Goal: Task Accomplishment & Management: Complete application form

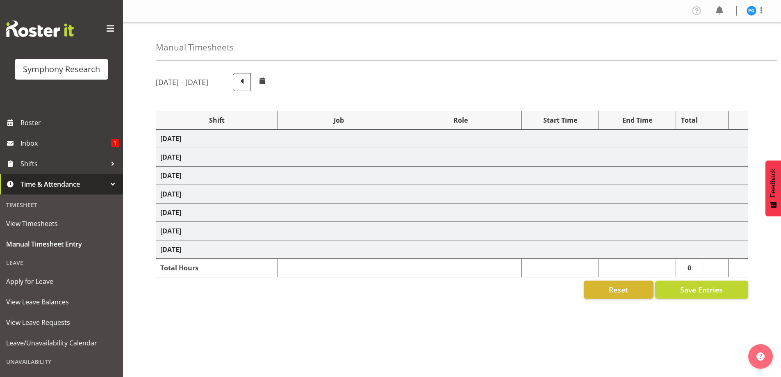
scroll to position [24, 0]
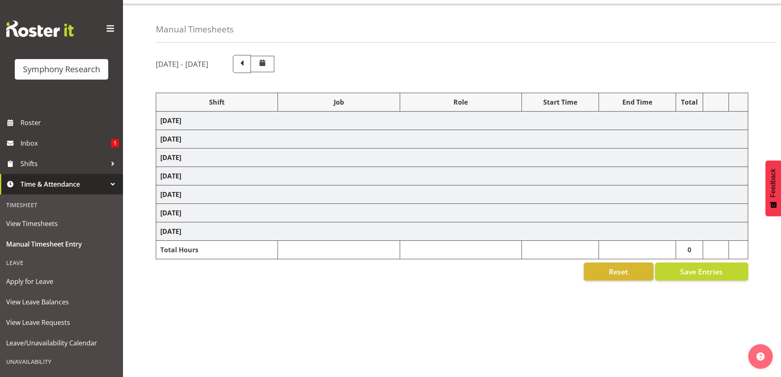
select select "26078"
select select "10631"
select select "47"
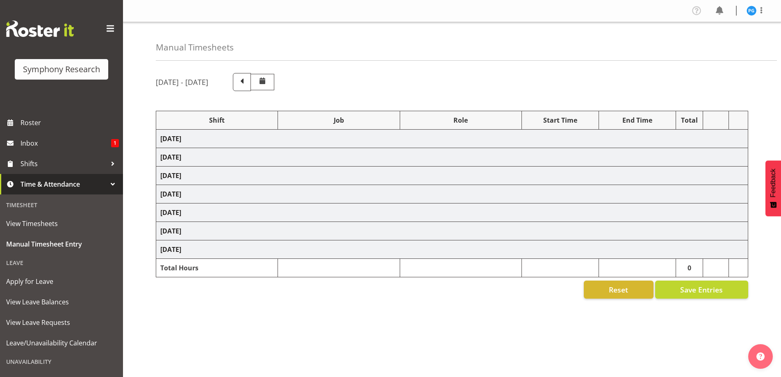
select select "26078"
select select "10631"
select select "47"
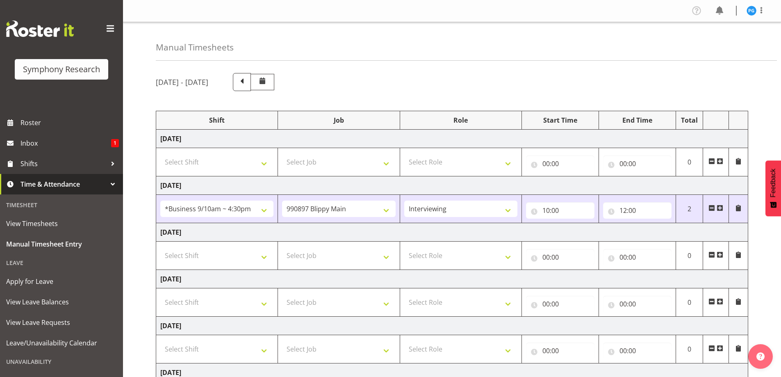
click at [720, 209] on span at bounding box center [720, 208] width 7 height 7
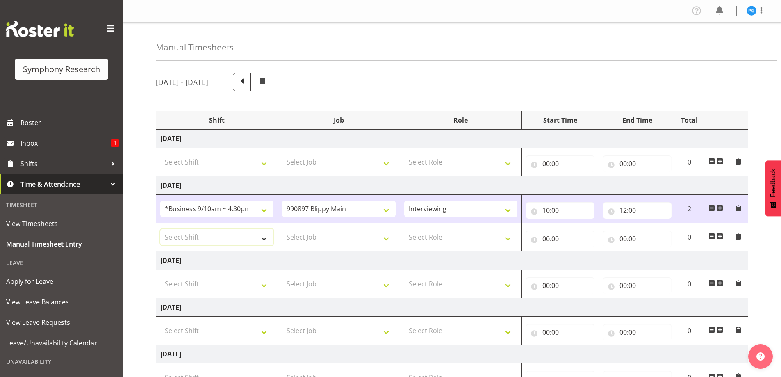
click at [262, 238] on select "Select Shift !!Weekend Residential (Roster IT Shift Label) *Business 9/10am ~ 4…" at bounding box center [216, 237] width 113 height 16
select select "81561"
click at [160, 229] on select "Select Shift !!Weekend Residential (Roster IT Shift Label) *Business 9/10am ~ 4…" at bounding box center [216, 237] width 113 height 16
click at [387, 242] on select "Select Job 550060 IF Admin 553492 World Poll Aus Wave 2 Main 2025 553493 World …" at bounding box center [338, 237] width 113 height 16
select select "10587"
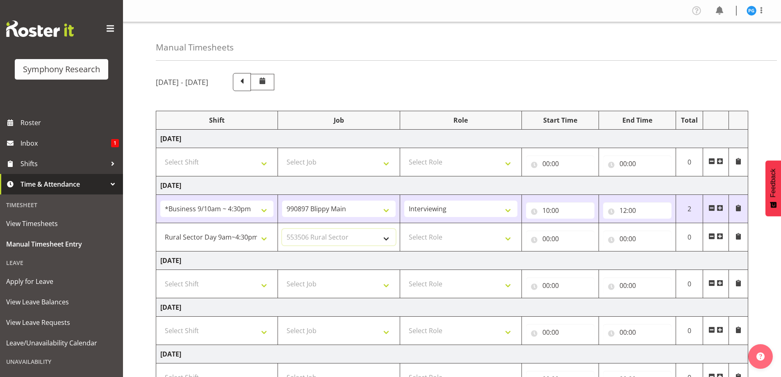
click at [282, 229] on select "Select Job 550060 IF Admin 553492 World Poll Aus Wave 2 Main 2025 553493 World …" at bounding box center [338, 237] width 113 height 16
click at [508, 241] on select "Select Role Briefing Interviewing" at bounding box center [460, 237] width 113 height 16
select select "47"
click at [404, 229] on select "Select Role Briefing Interviewing" at bounding box center [460, 237] width 113 height 16
click at [557, 240] on input "00:00" at bounding box center [560, 238] width 68 height 16
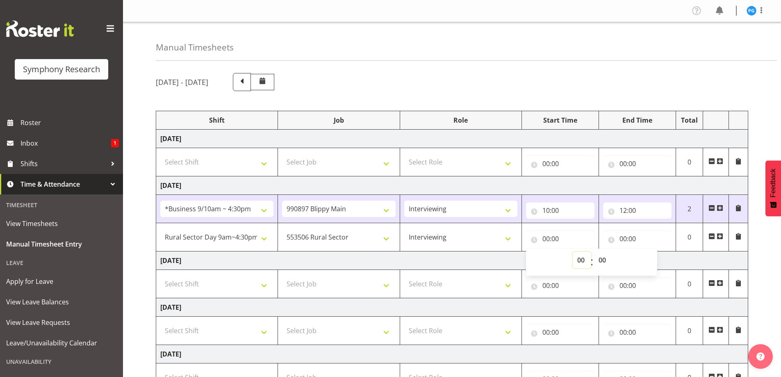
click at [581, 263] on select "00 01 02 03 04 05 06 07 08 09 10 11 12 13 14 15 16 17 18 19 20 21 22 23" at bounding box center [582, 260] width 18 height 16
select select "12"
click at [573, 252] on select "00 01 02 03 04 05 06 07 08 09 10 11 12 13 14 15 16 17 18 19 20 21 22 23" at bounding box center [582, 260] width 18 height 16
type input "12:00"
click at [627, 243] on input "00:00" at bounding box center [637, 238] width 68 height 16
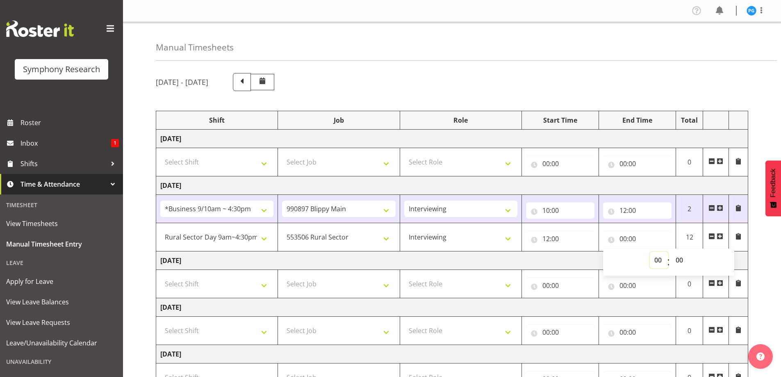
click at [654, 260] on select "00 01 02 03 04 05 06 07 08 09 10 11 12 13 14 15 16 17 18 19 20 21 22 23" at bounding box center [659, 260] width 18 height 16
select select "14"
click at [650, 252] on select "00 01 02 03 04 05 06 07 08 09 10 11 12 13 14 15 16 17 18 19 20 21 22 23" at bounding box center [659, 260] width 18 height 16
type input "14:00"
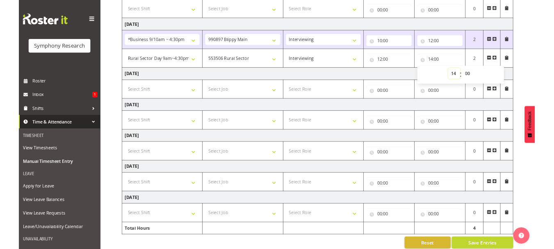
scroll to position [160, 0]
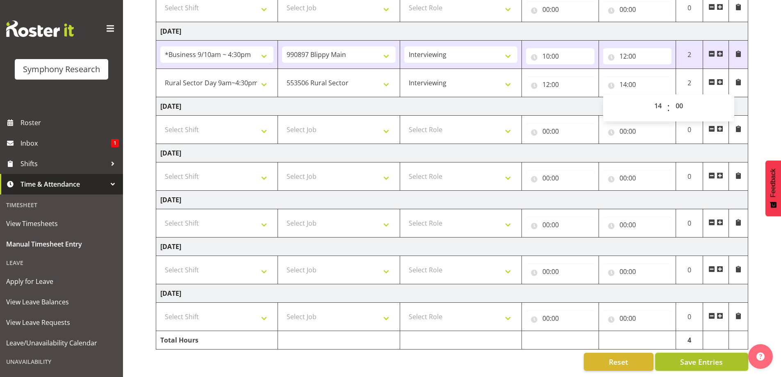
click at [669, 353] on button "Save Entries" at bounding box center [701, 362] width 93 height 18
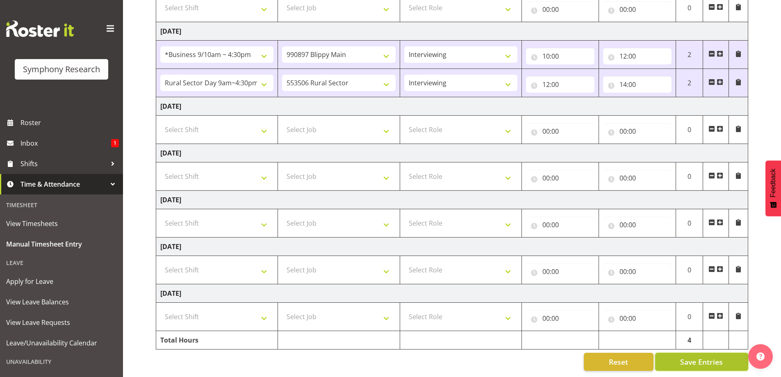
click at [685, 356] on span "Save Entries" at bounding box center [701, 361] width 43 height 11
